Goal: Task Accomplishment & Management: Manage account settings

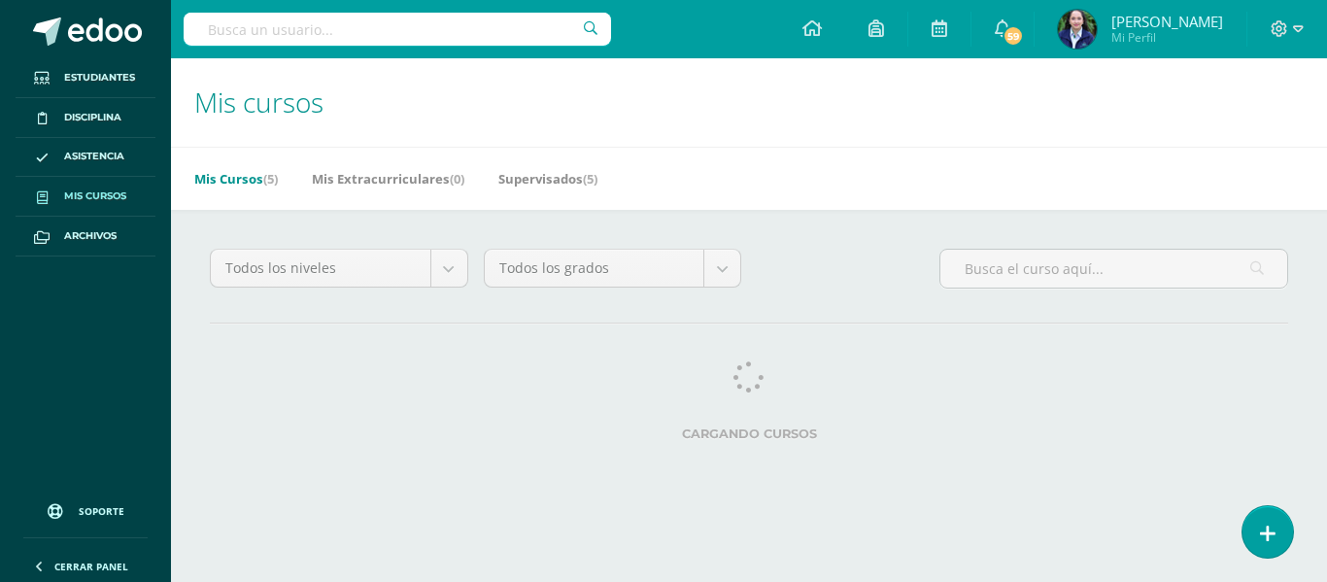
click at [809, 260] on div "Todos los niveles Todos los niveles Preprimaria [GEOGRAPHIC_DATA] Primaria Todo…" at bounding box center [749, 276] width 1094 height 55
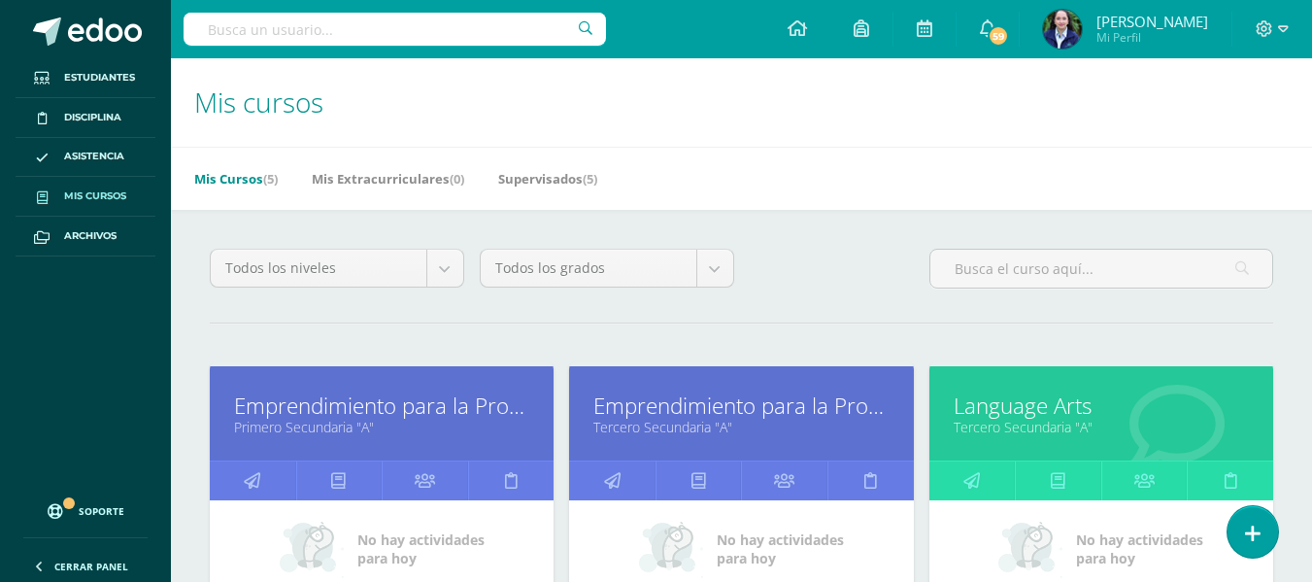
click at [858, 296] on div "Todos los niveles Todos los niveles Preprimaria Secundaria Primaria Todos los g…" at bounding box center [741, 276] width 1079 height 55
click at [971, 477] on icon at bounding box center [972, 480] width 17 height 38
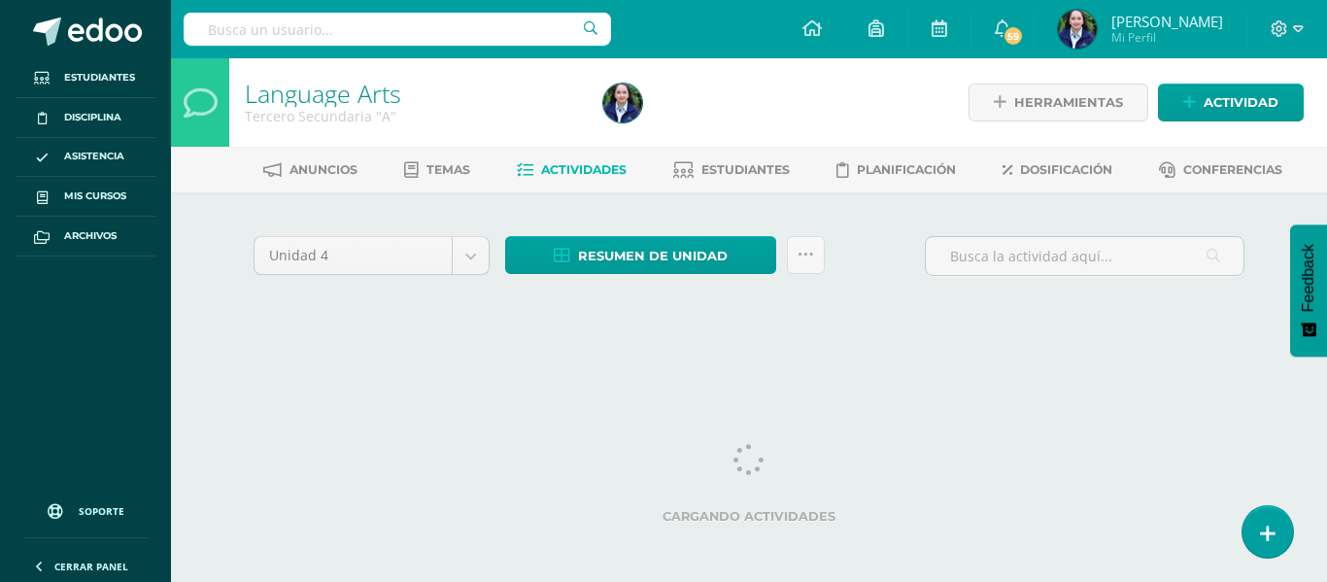
click at [885, 251] on div "Unidad 4 Unidad 1 Unidad 2 Unidad 3 Unidad 4 Resumen de unidad Descargar como H…" at bounding box center [749, 263] width 1006 height 55
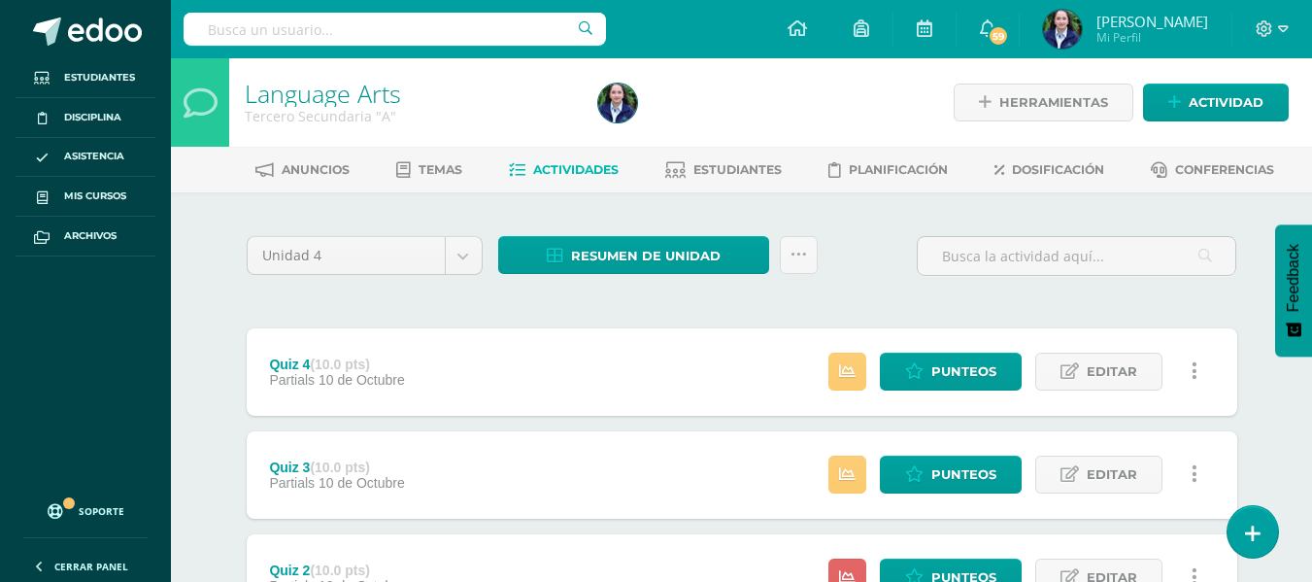
click at [860, 263] on div "Unidad 4 Unidad 1 Unidad 2 Unidad 3 Unidad 4 Resumen de unidad Descargar como H…" at bounding box center [742, 263] width 1006 height 55
click at [803, 251] on icon at bounding box center [799, 255] width 17 height 17
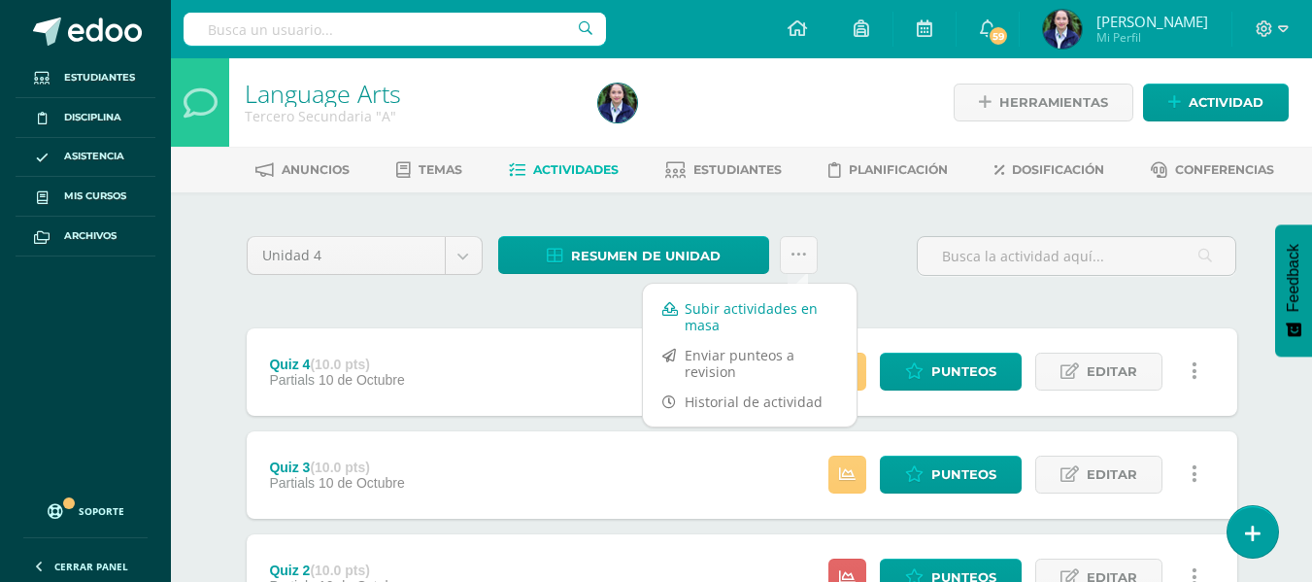
click at [713, 310] on link "Subir actividades en masa" at bounding box center [750, 316] width 214 height 47
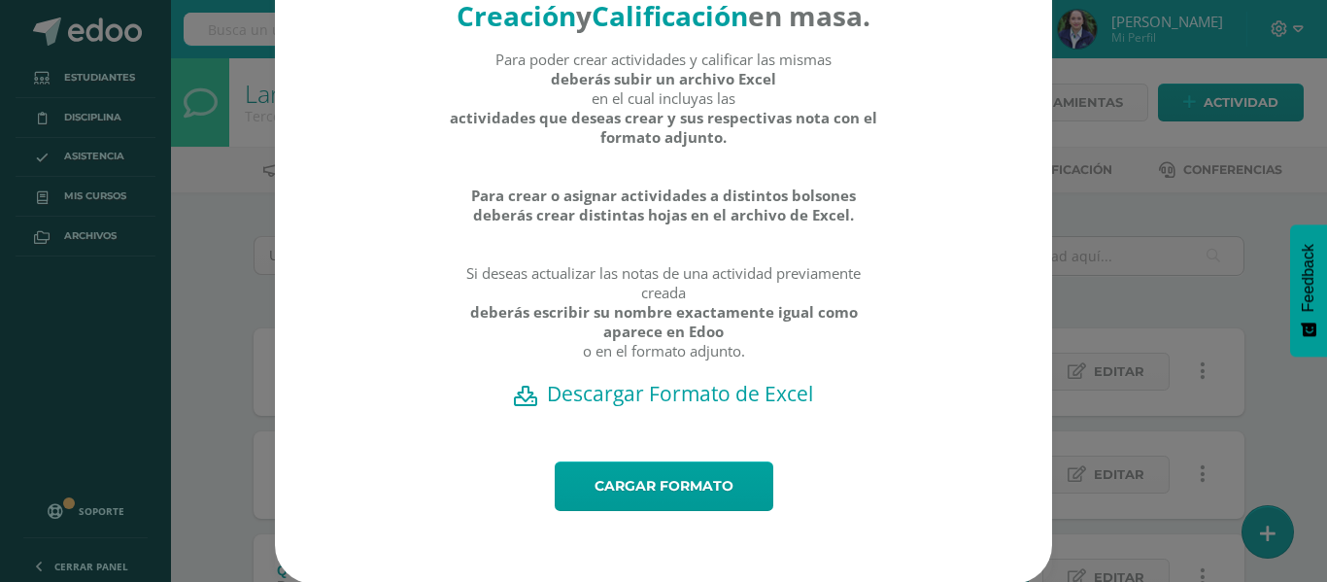
scroll to position [110, 0]
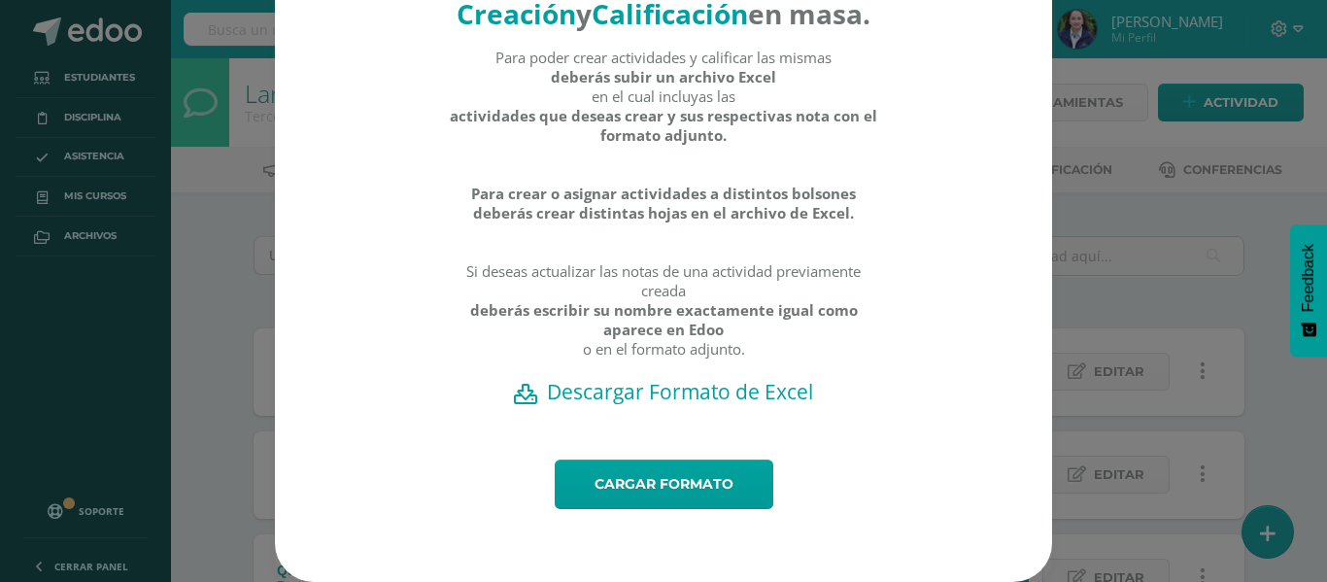
click at [629, 396] on h2 "Descargar Formato de Excel" at bounding box center [663, 391] width 709 height 27
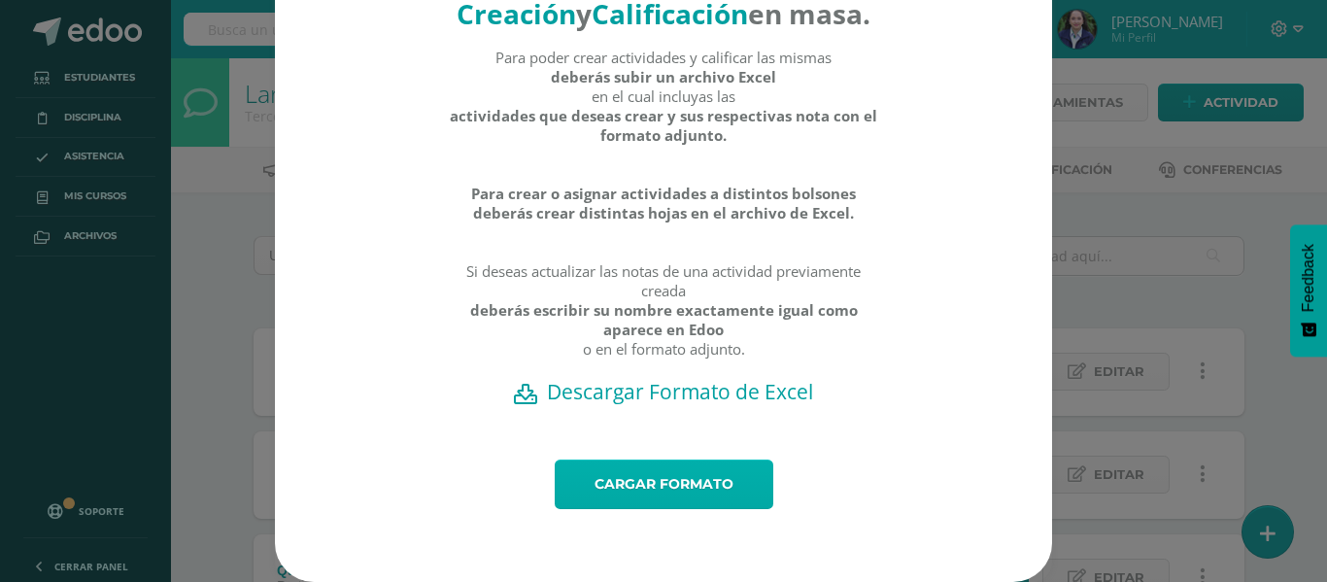
click at [636, 481] on link "Cargar formato" at bounding box center [664, 484] width 219 height 50
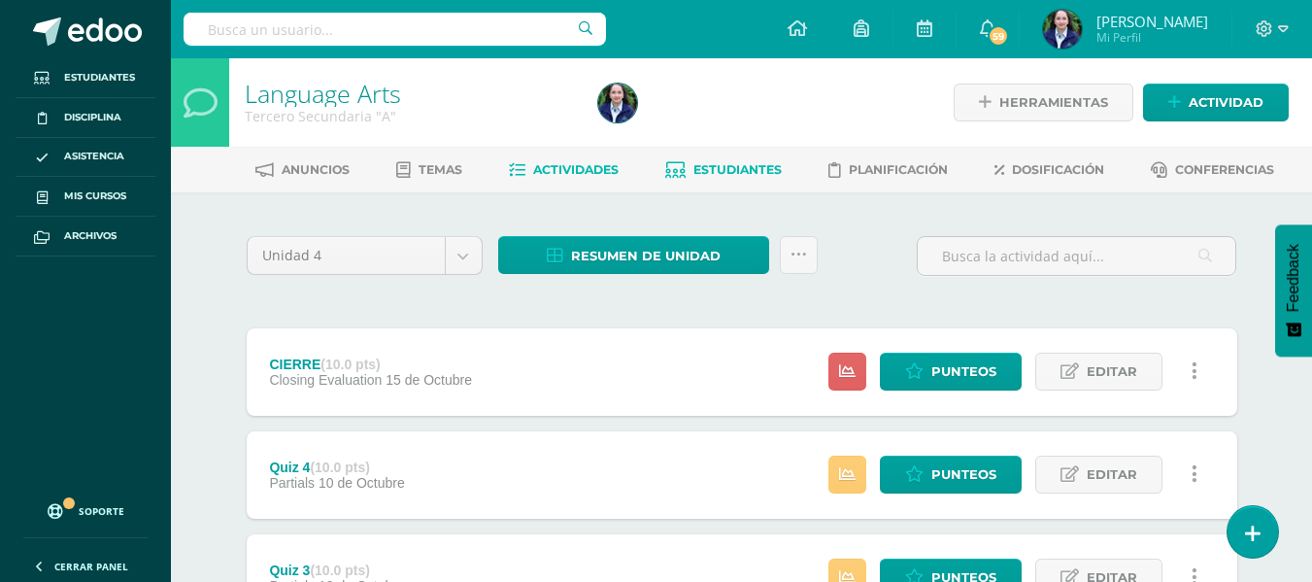
click at [730, 170] on span "Estudiantes" at bounding box center [738, 169] width 88 height 15
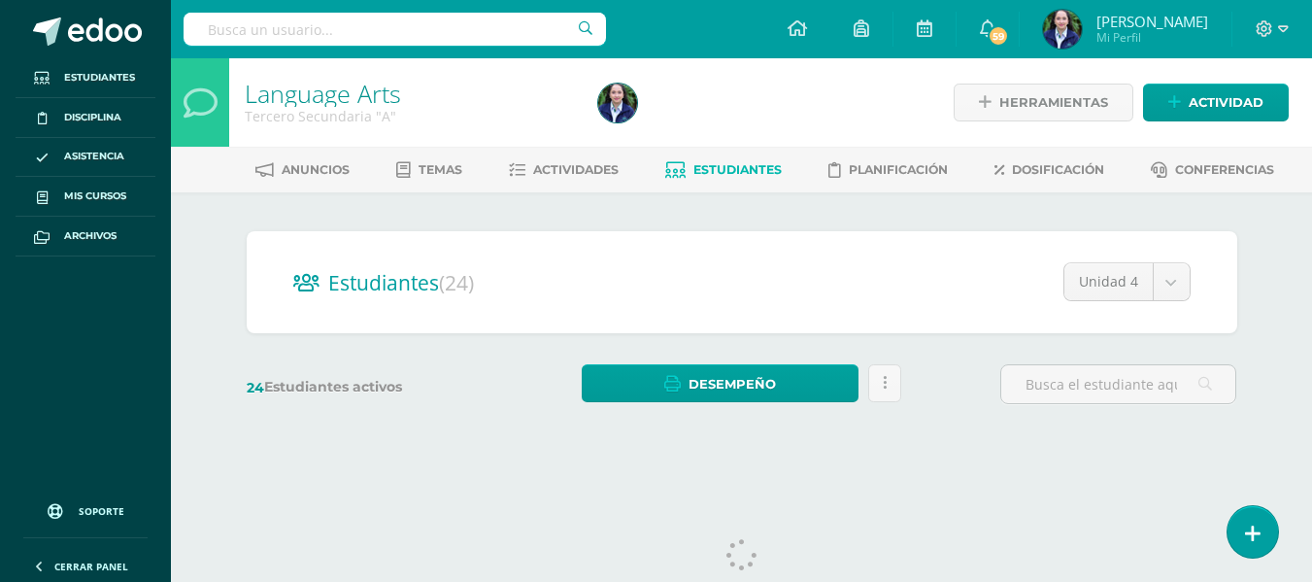
click at [958, 356] on div "Estudiantes (24) Unidad 4 Unidad 4 Unidad 2 Unidad 3 Unidad 1 24 Estudiantes ac…" at bounding box center [742, 326] width 1006 height 191
click at [966, 356] on div "Estudiantes (24) Unidad 4 Unidad 4 Unidad 2 Unidad 3 Unidad 1 24 Estudiantes ac…" at bounding box center [742, 326] width 1006 height 191
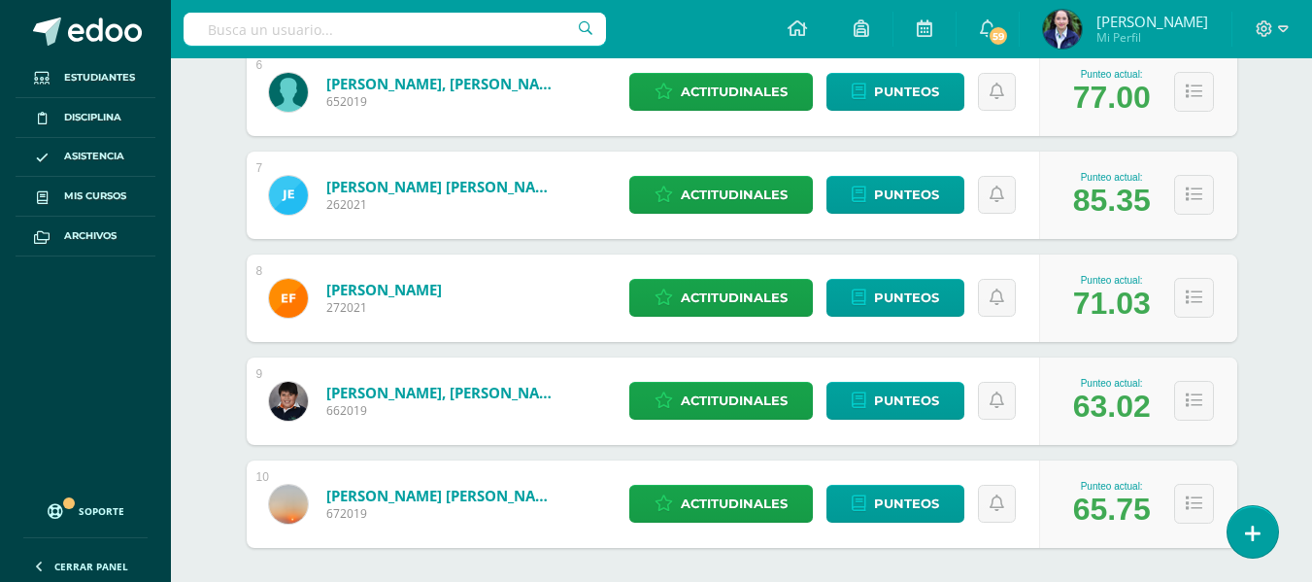
scroll to position [977, 0]
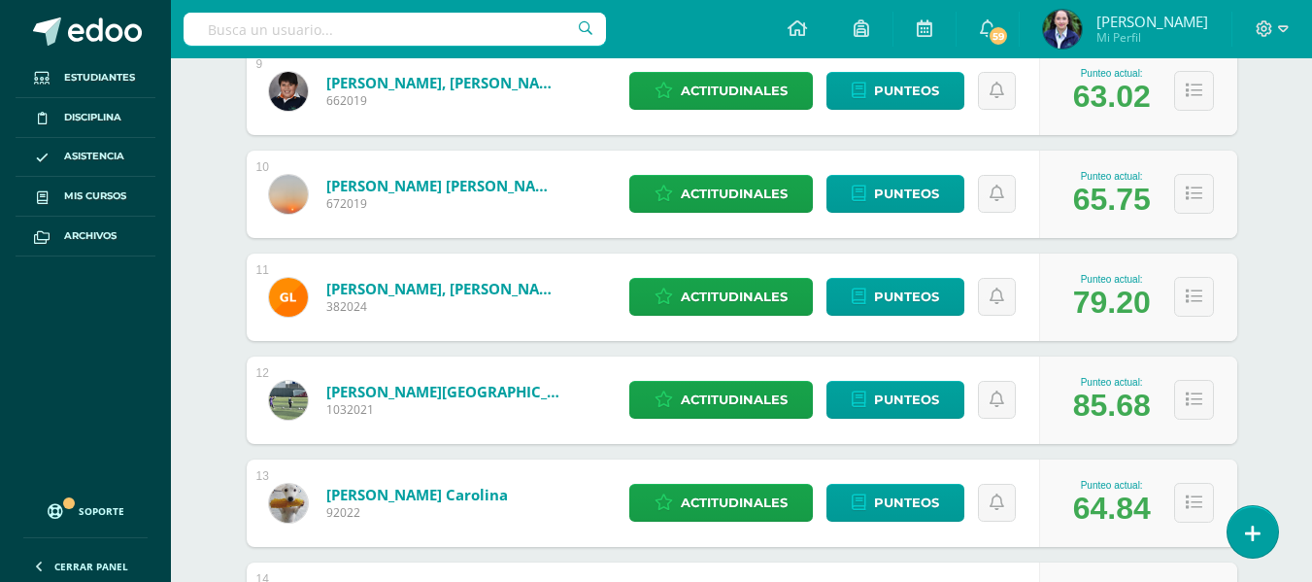
scroll to position [2007, 0]
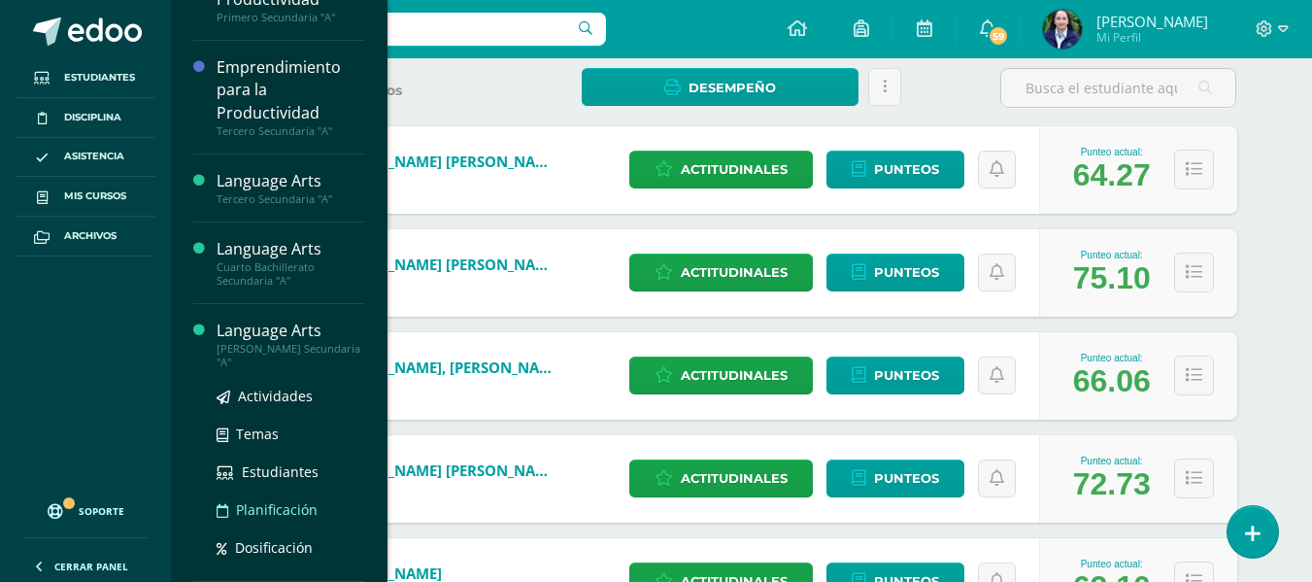
scroll to position [389, 0]
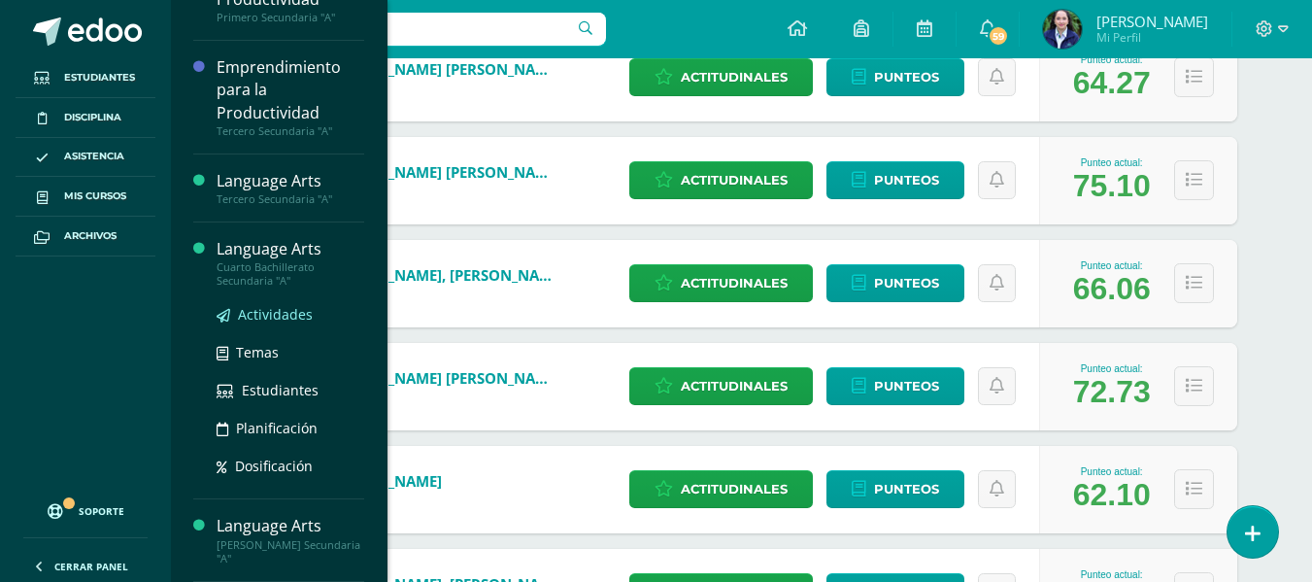
click at [274, 315] on span "Actividades" at bounding box center [275, 314] width 75 height 18
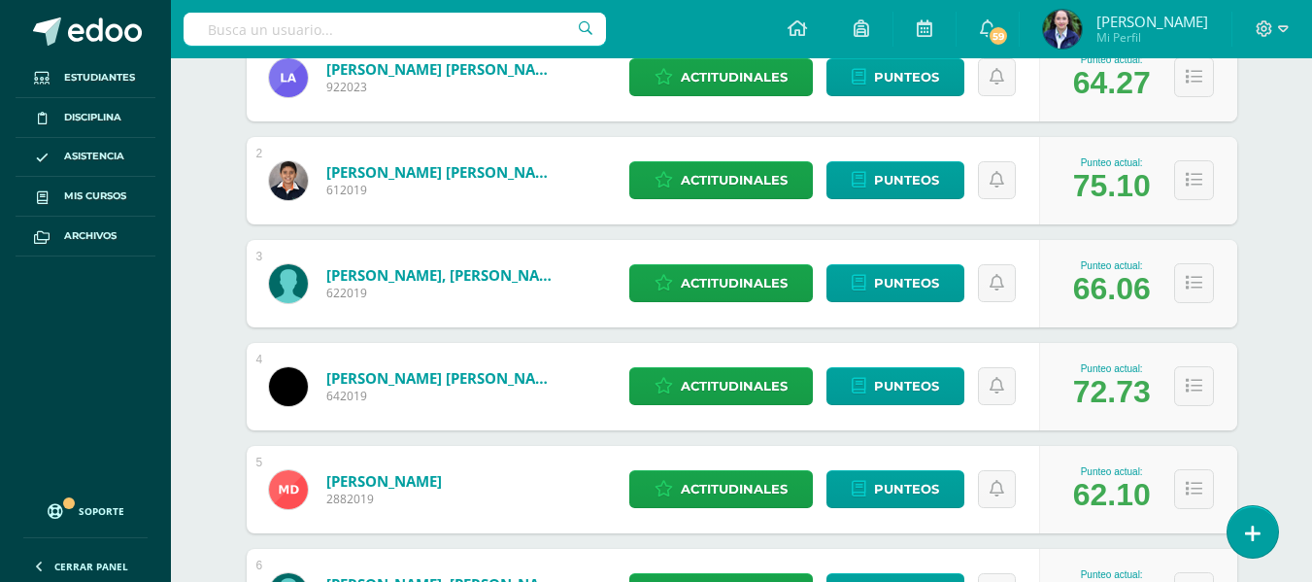
scroll to position [0, 0]
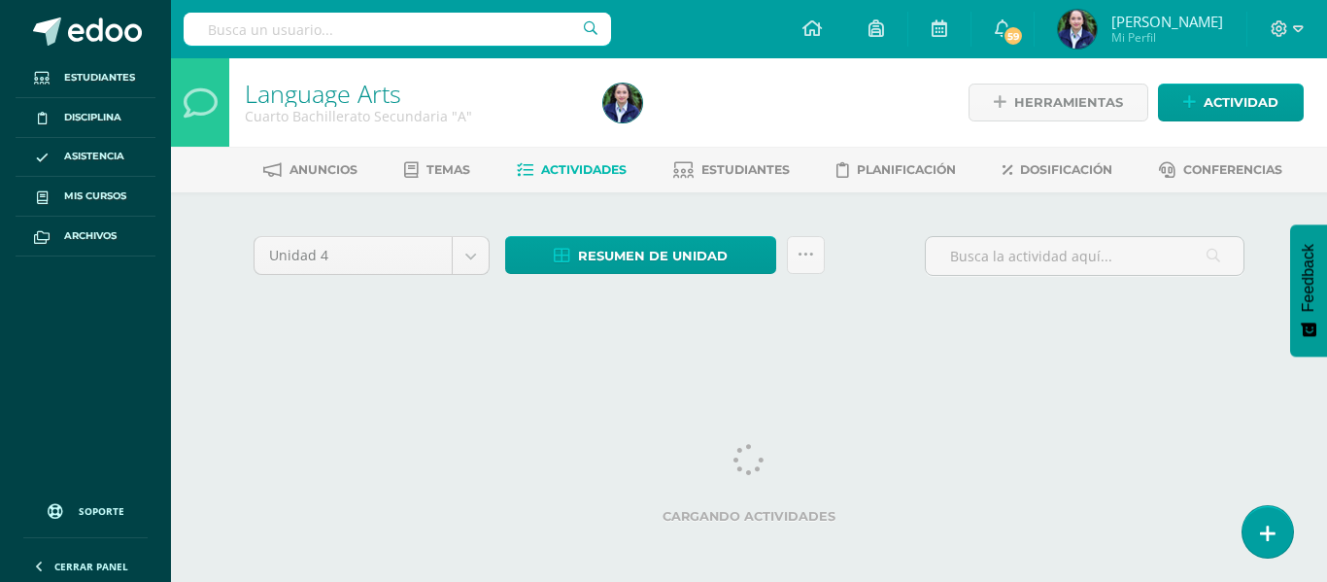
click at [711, 322] on div "Unidad 4 Unidad 1 Unidad 2 Unidad 3 Unidad 4 Resumen de unidad Descargar como H…" at bounding box center [749, 279] width 1006 height 97
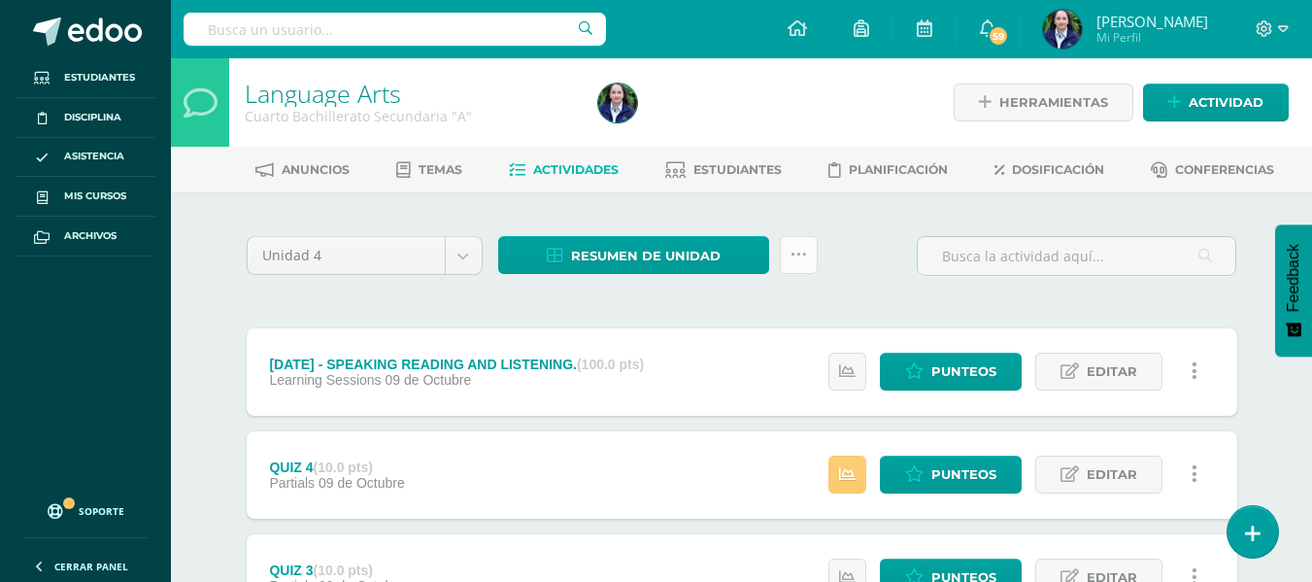
click at [802, 255] on icon at bounding box center [799, 255] width 17 height 17
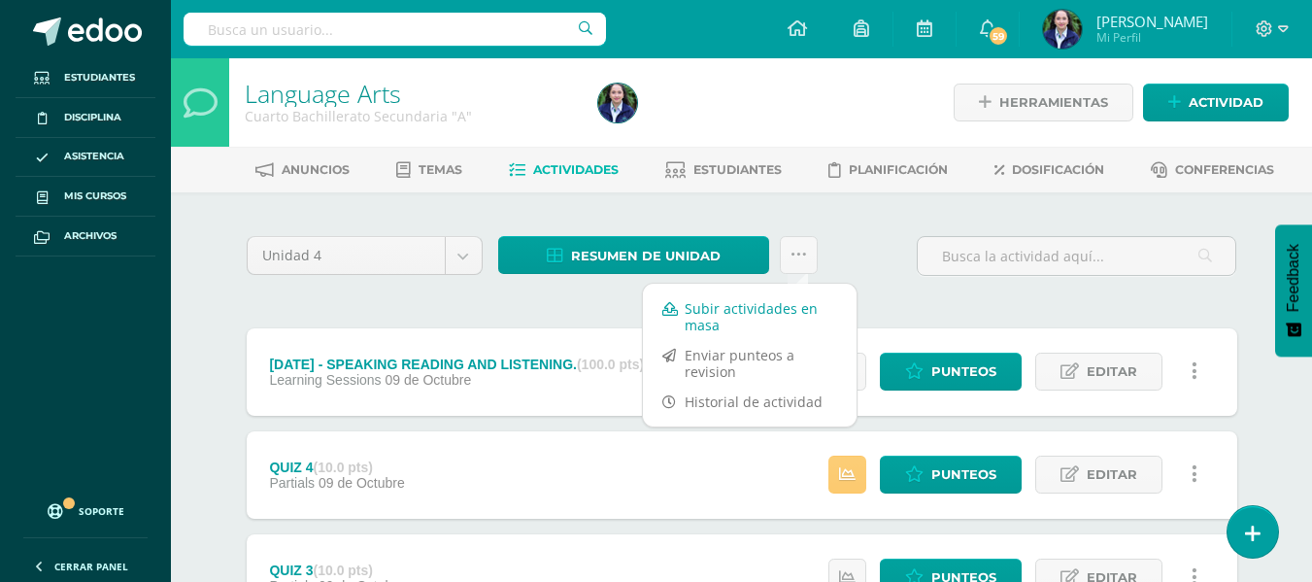
click at [696, 310] on link "Subir actividades en masa" at bounding box center [750, 316] width 214 height 47
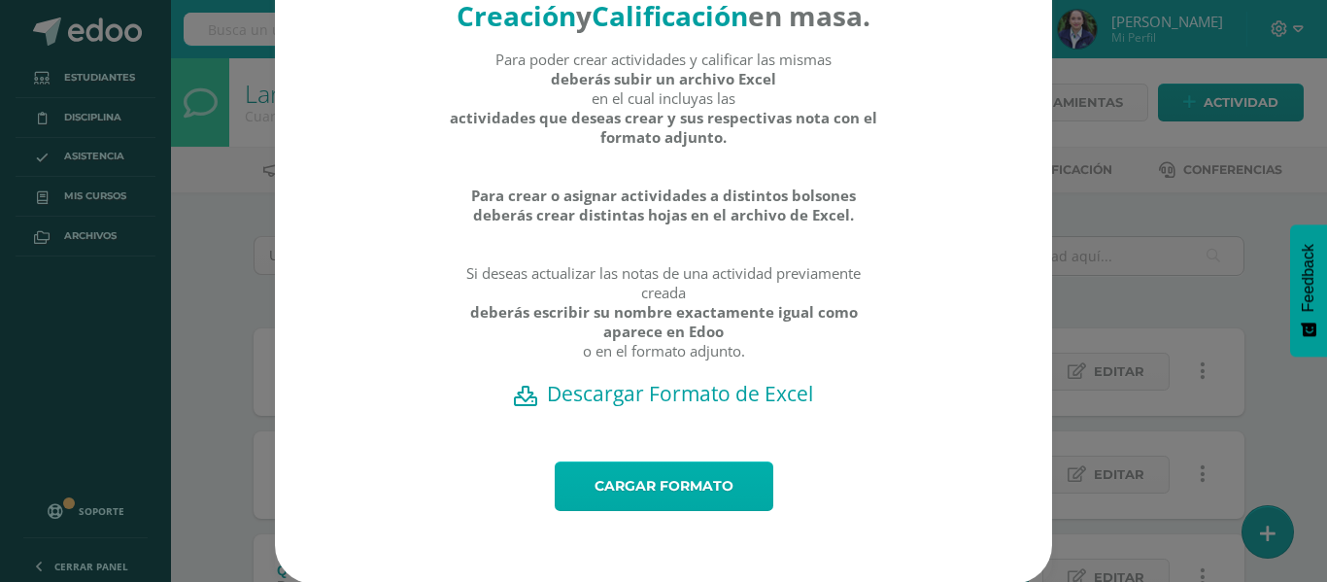
scroll to position [110, 0]
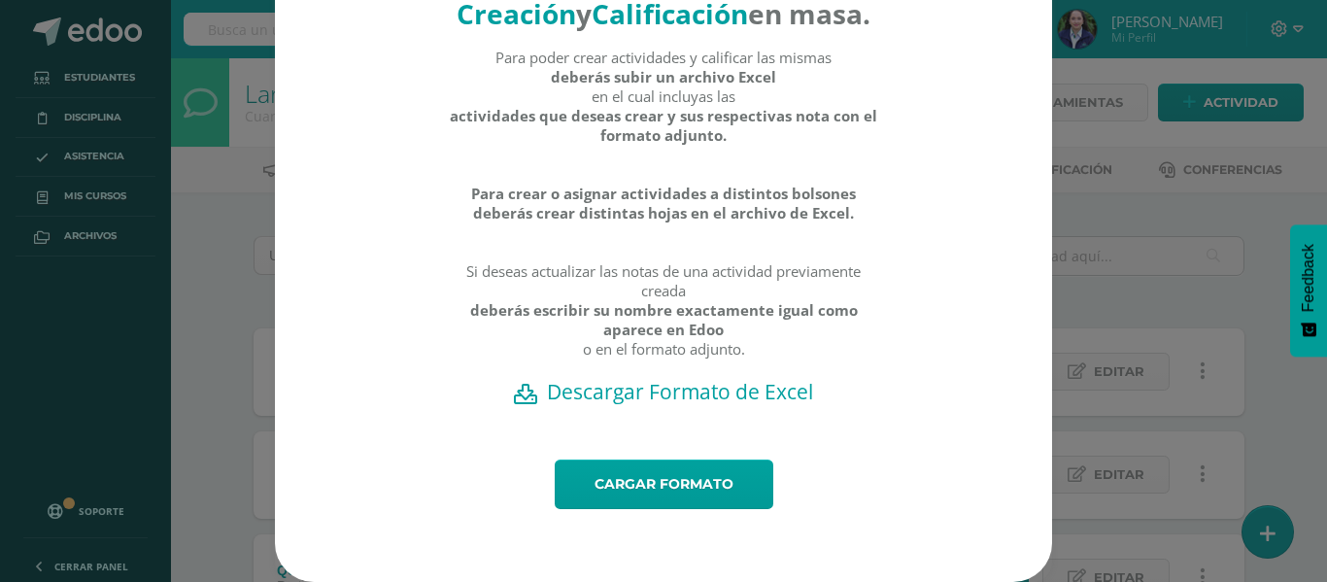
click at [607, 393] on h2 "Descargar Formato de Excel" at bounding box center [663, 391] width 709 height 27
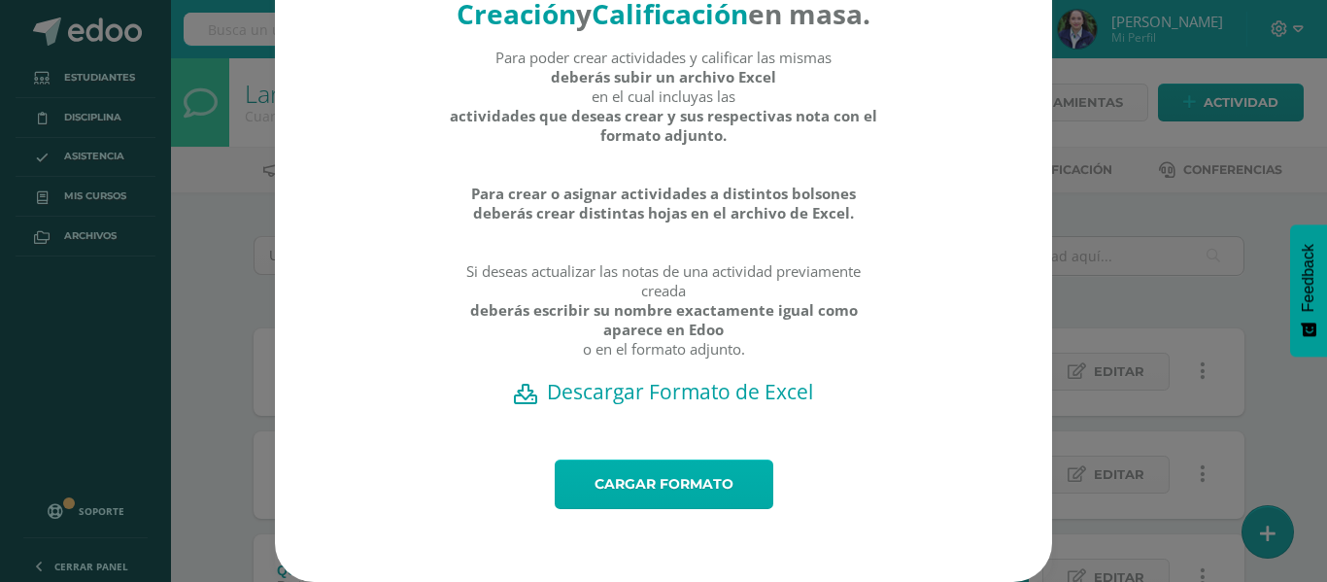
click at [650, 484] on link "Cargar formato" at bounding box center [664, 484] width 219 height 50
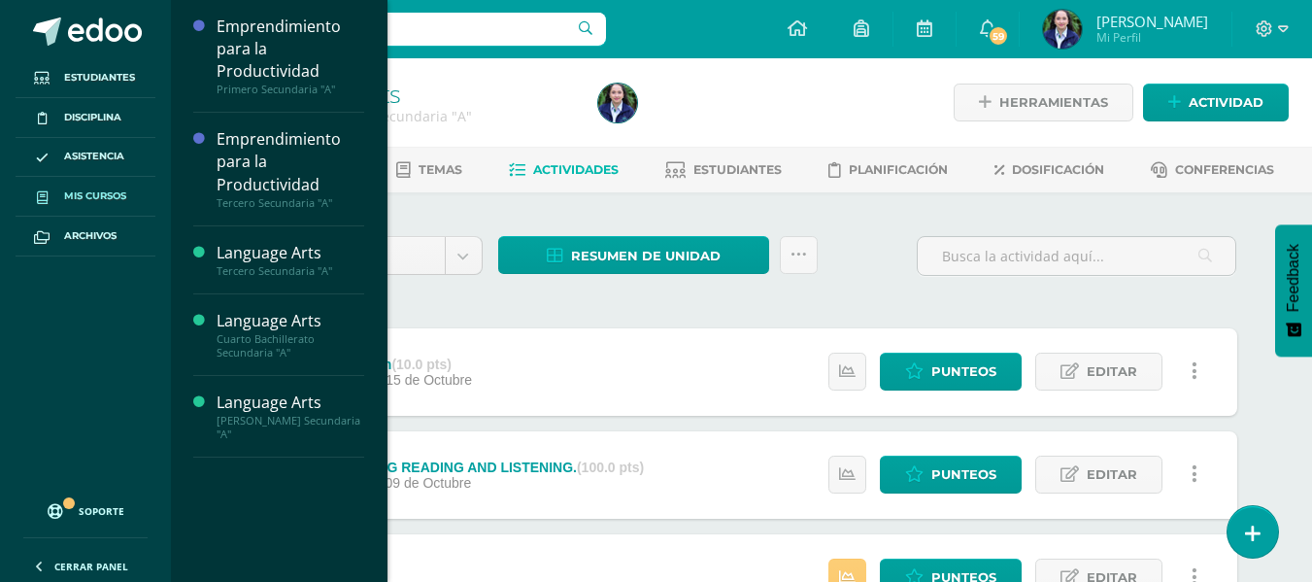
click at [98, 194] on span "Mis cursos" at bounding box center [95, 196] width 62 height 16
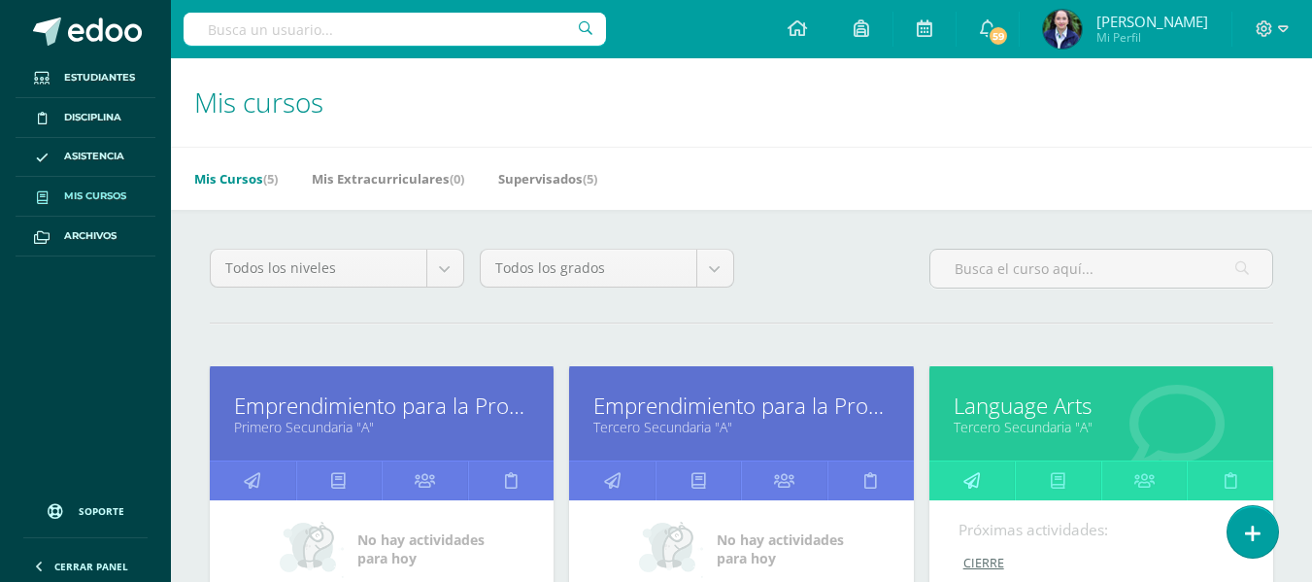
click at [968, 478] on icon at bounding box center [972, 480] width 17 height 38
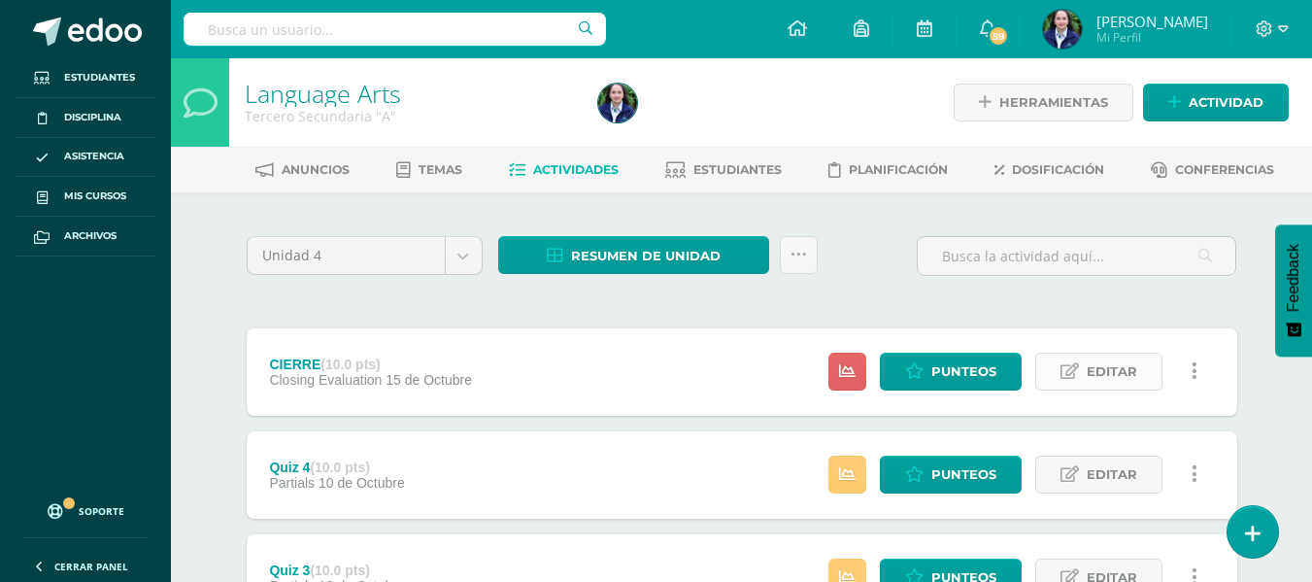
click at [1106, 366] on span "Editar" at bounding box center [1112, 372] width 51 height 36
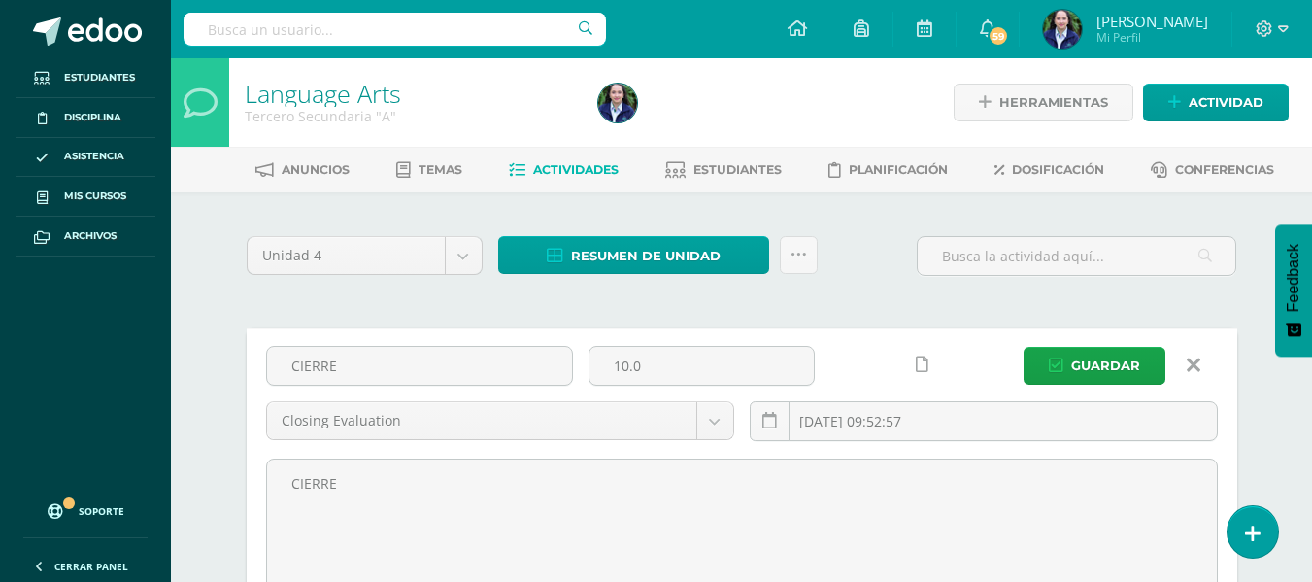
drag, startPoint x: 387, startPoint y: 368, endPoint x: 222, endPoint y: 362, distance: 164.3
type input "Closing Evaluation"
click at [1069, 364] on button "Guardar" at bounding box center [1095, 366] width 142 height 38
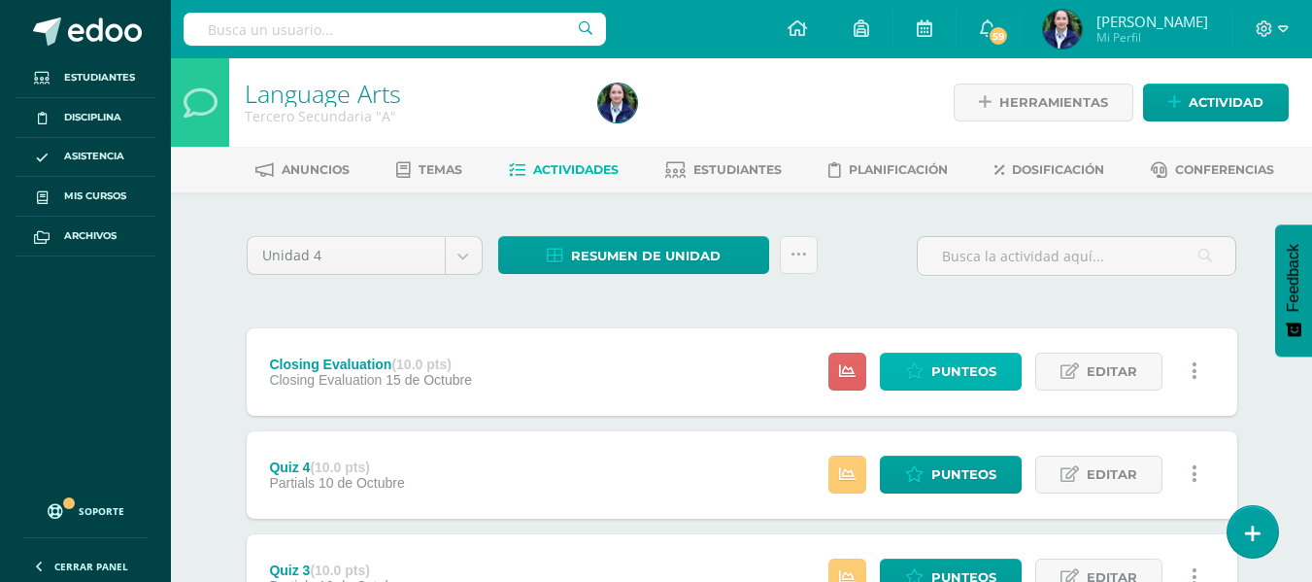
click at [914, 365] on icon at bounding box center [914, 371] width 18 height 17
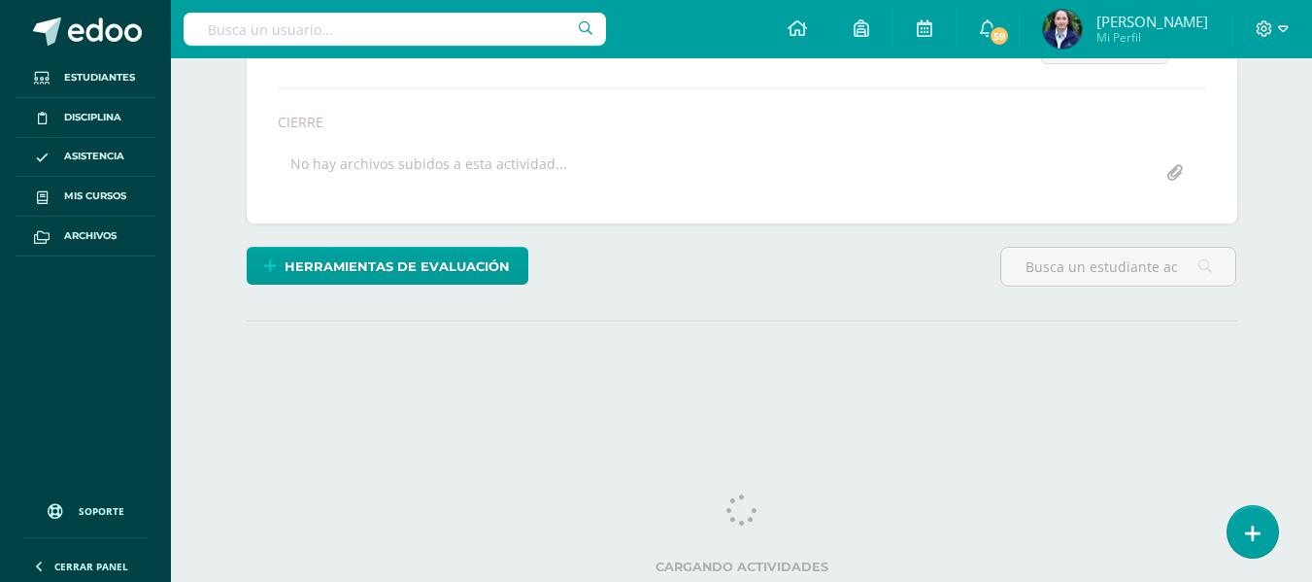
scroll to position [316, 0]
click at [802, 293] on div "Herramientas de evaluación Lista de cotejo Escala de valoración Puntos Extra Su…" at bounding box center [742, 274] width 1006 height 55
click at [938, 296] on div "Herramientas de evaluación Lista de cotejo Escala de valoración Puntos Extra Su…" at bounding box center [742, 274] width 1006 height 55
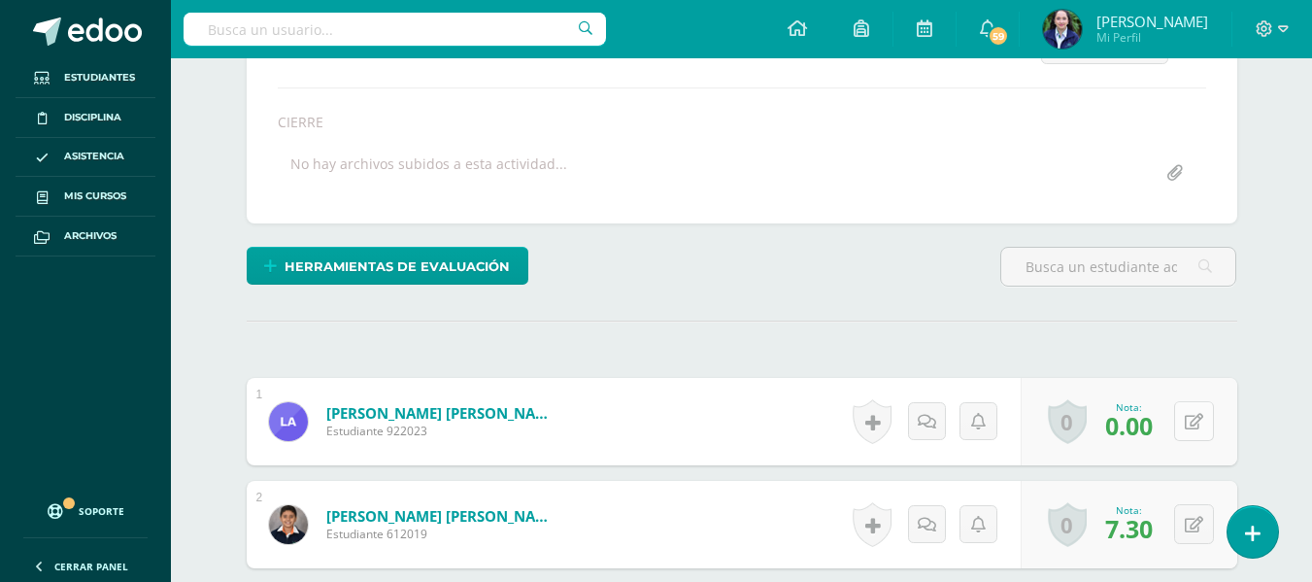
scroll to position [317, 0]
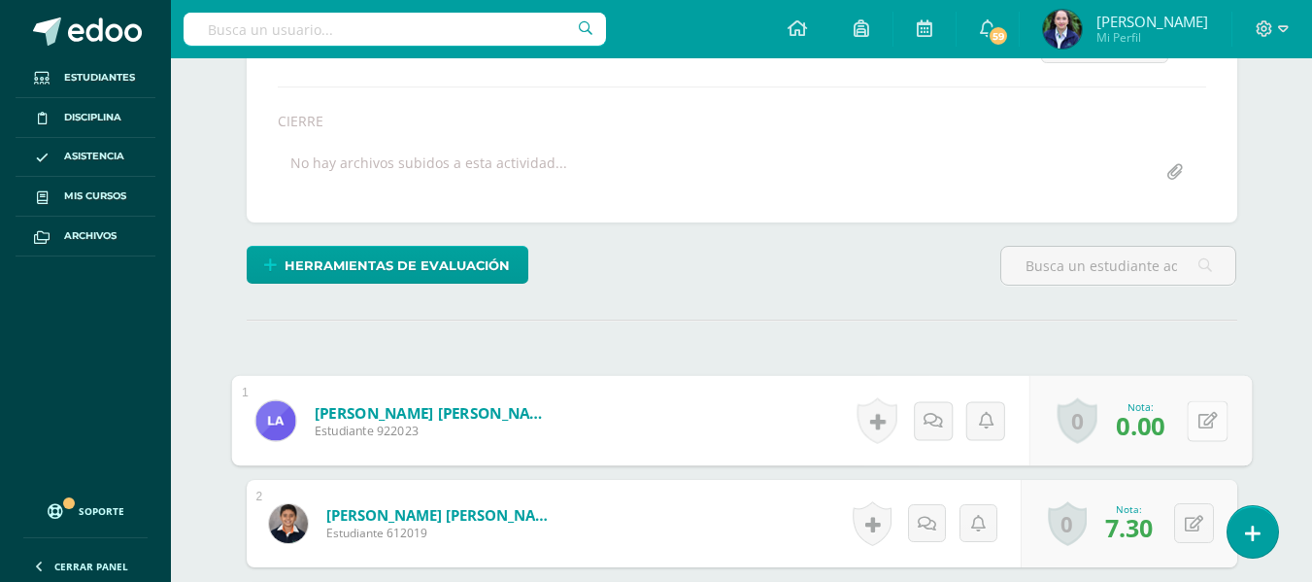
click at [1200, 418] on icon at bounding box center [1207, 420] width 19 height 17
type input "5"
click at [1161, 435] on icon at bounding box center [1155, 427] width 17 height 17
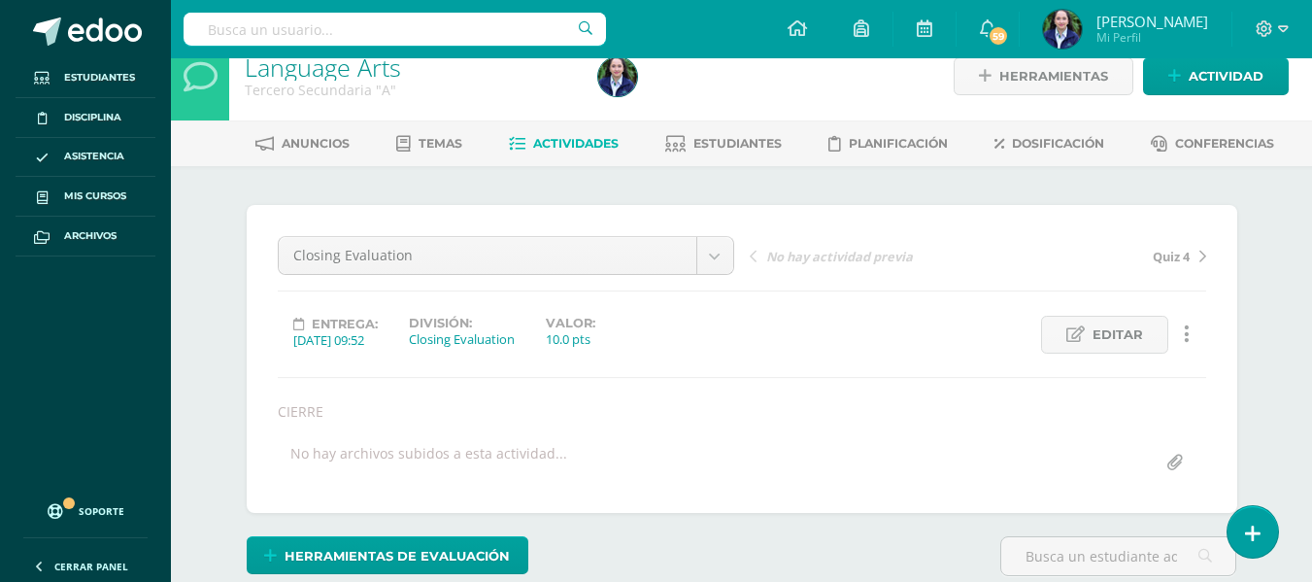
scroll to position [27, 0]
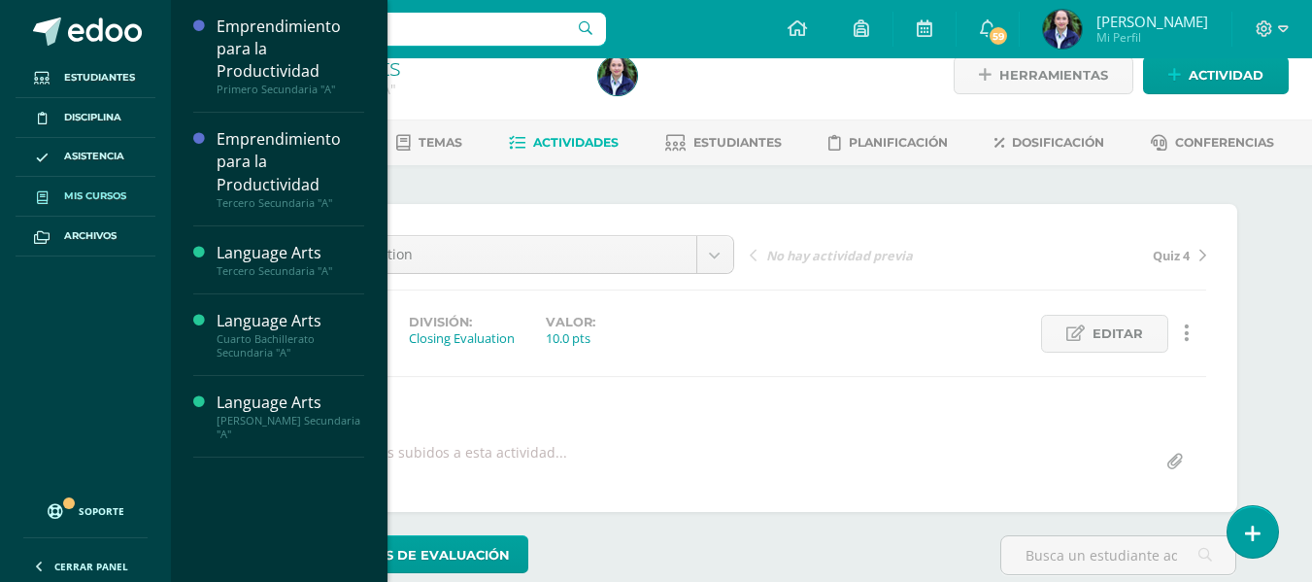
click at [83, 192] on span "Mis cursos" at bounding box center [95, 196] width 62 height 16
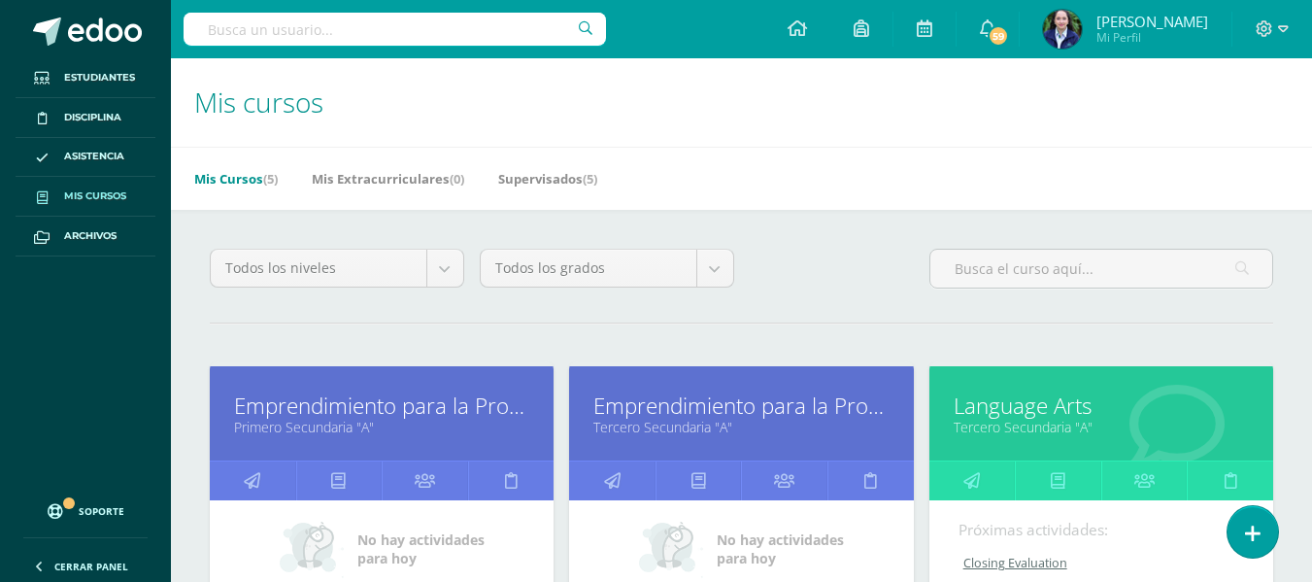
click at [849, 289] on div "Todos los niveles Todos los niveles Preprimaria [GEOGRAPHIC_DATA] Primaria Todo…" at bounding box center [741, 276] width 1079 height 55
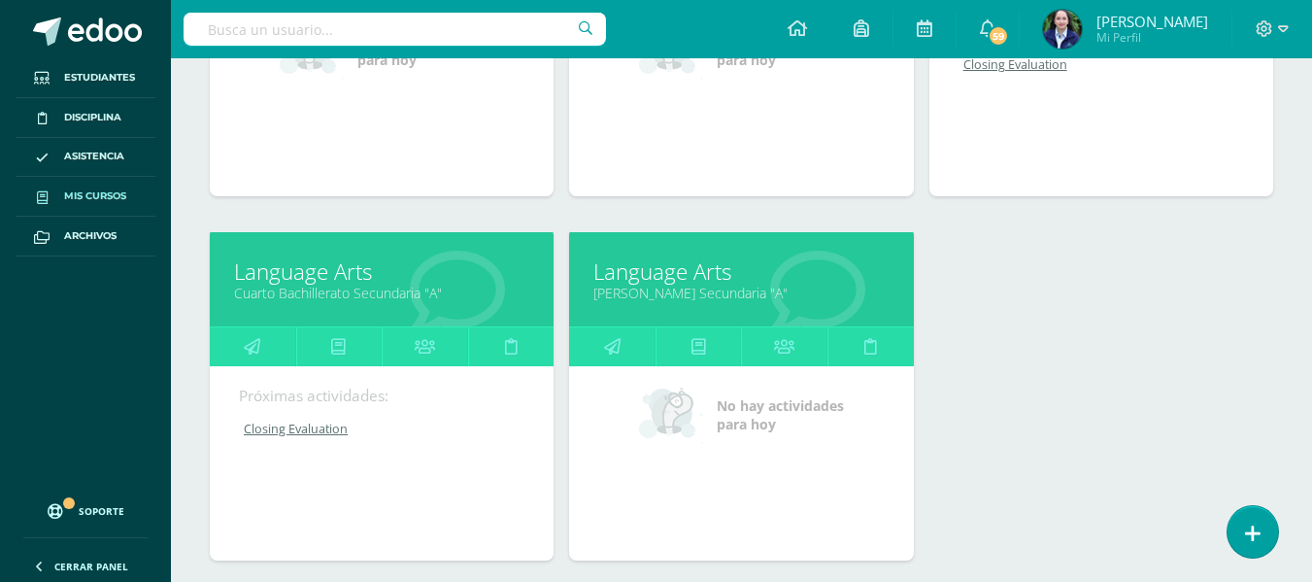
scroll to position [637, 0]
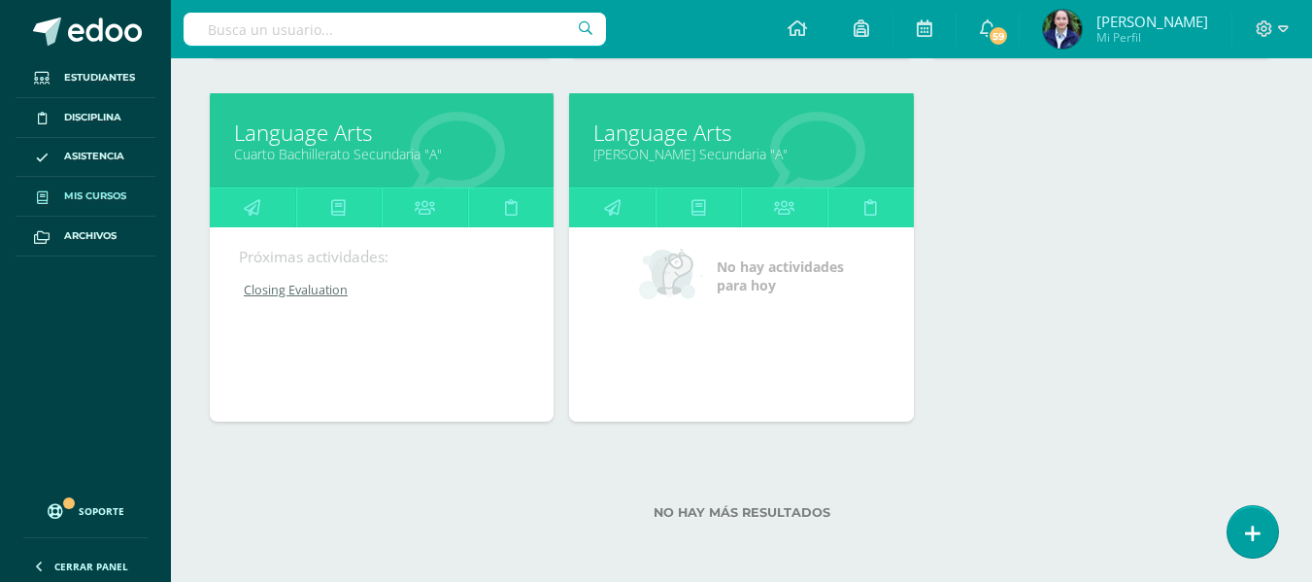
click at [1060, 154] on div "Emprendimiento para la Productividad Primero Secundaria "A" No hay actividades …" at bounding box center [741, 88] width 1079 height 729
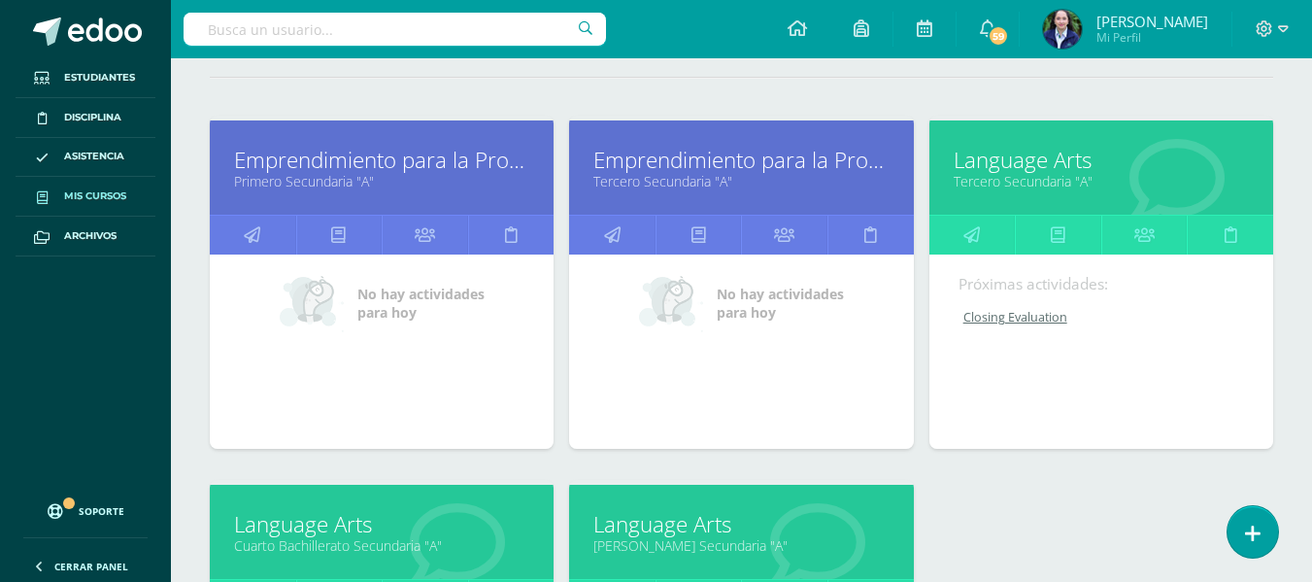
scroll to position [152, 0]
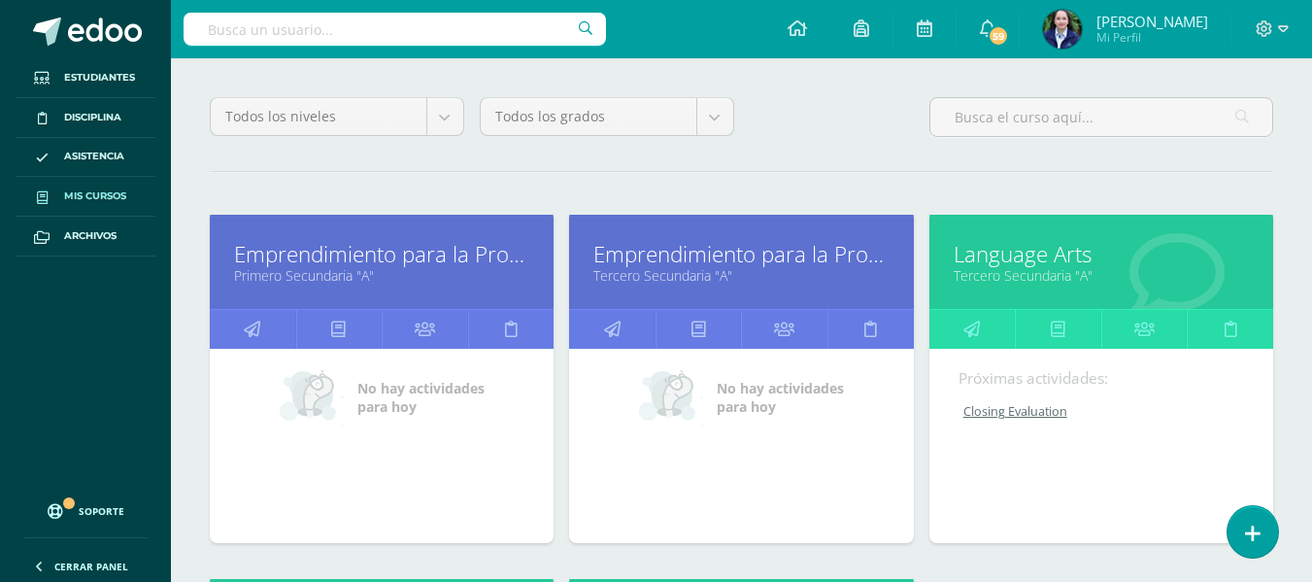
click at [846, 153] on div "Todos los niveles Todos los niveles Preprimaria Secundaria Primaria Todos los g…" at bounding box center [741, 562] width 1141 height 1009
click at [902, 199] on div "Todos los niveles Todos los niveles Preprimaria Secundaria Primaria Todos los g…" at bounding box center [741, 562] width 1141 height 1009
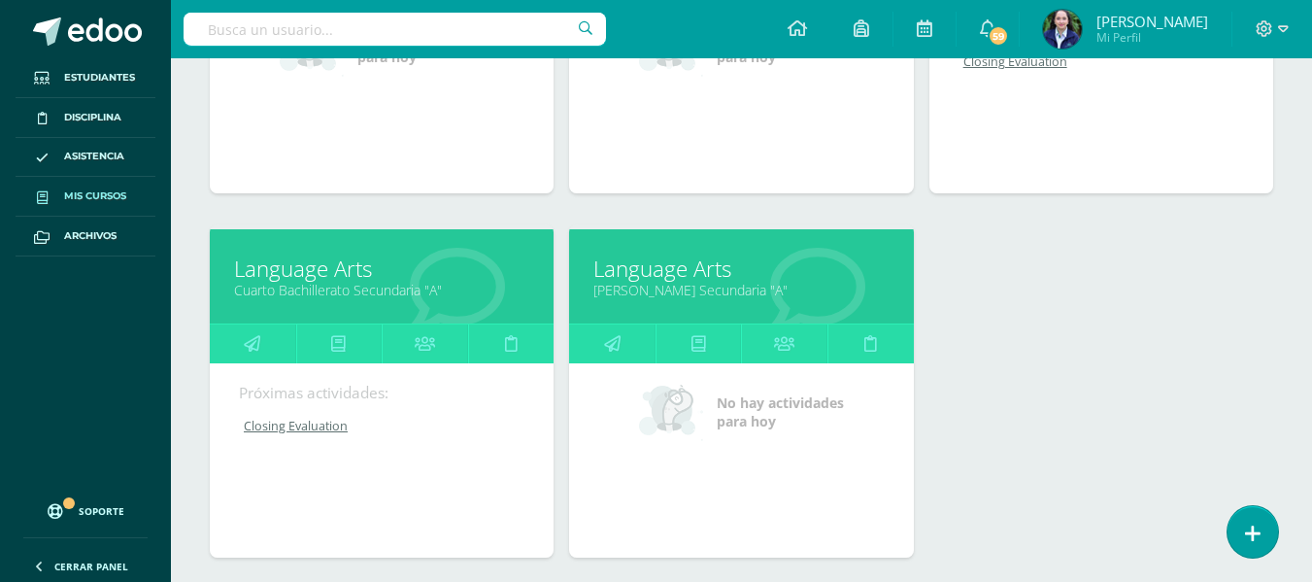
scroll to position [637, 0]
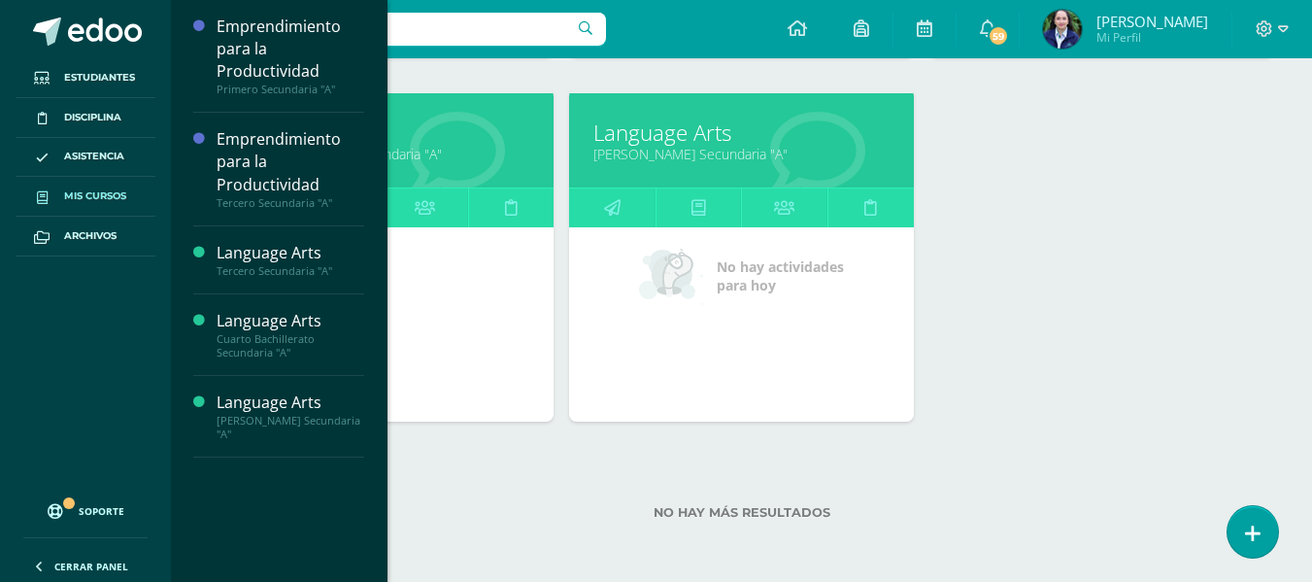
click at [99, 191] on span "Mis cursos" at bounding box center [95, 196] width 62 height 16
